Goal: Navigation & Orientation: Find specific page/section

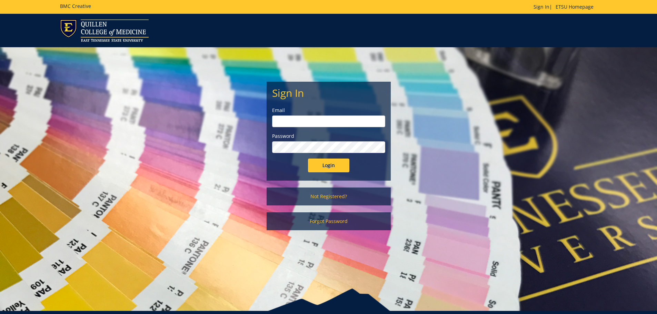
click at [305, 126] on input "email" at bounding box center [328, 122] width 113 height 12
type input "[EMAIL_ADDRESS][DOMAIN_NAME]"
click at [308, 159] on input "Login" at bounding box center [328, 166] width 41 height 14
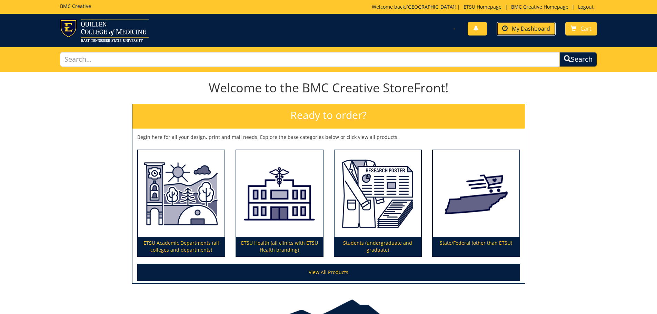
click at [526, 32] on span "My Dashboard" at bounding box center [531, 29] width 38 height 8
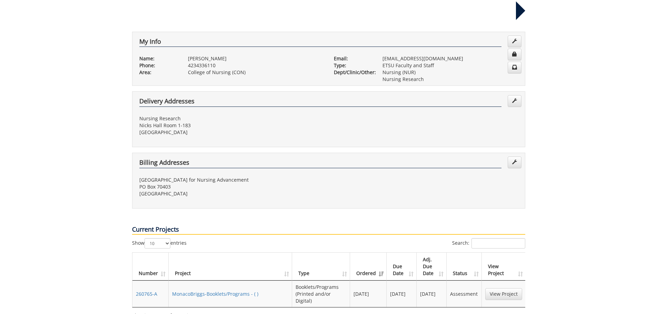
scroll to position [138, 0]
